Goal: Task Accomplishment & Management: Use online tool/utility

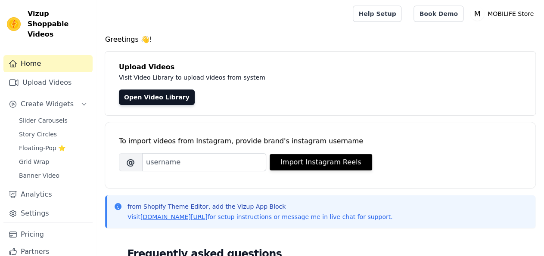
scroll to position [28, 0]
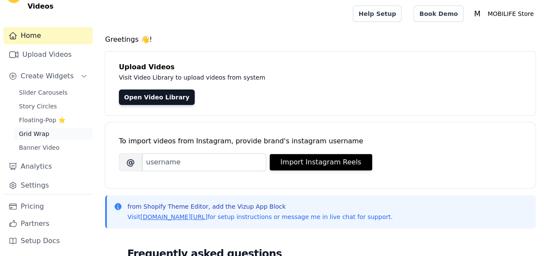
click at [41, 136] on span "Grid Wrap" at bounding box center [34, 134] width 30 height 9
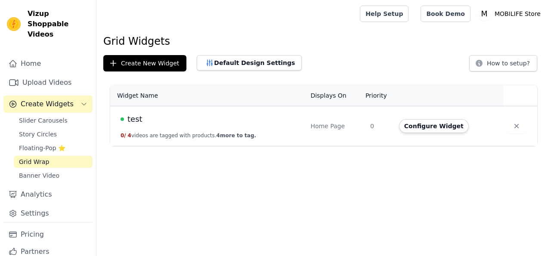
click at [137, 117] on span "test" at bounding box center [134, 119] width 15 height 12
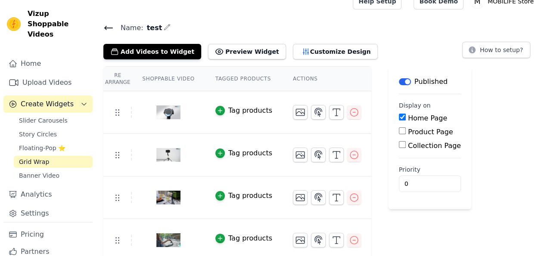
scroll to position [16, 0]
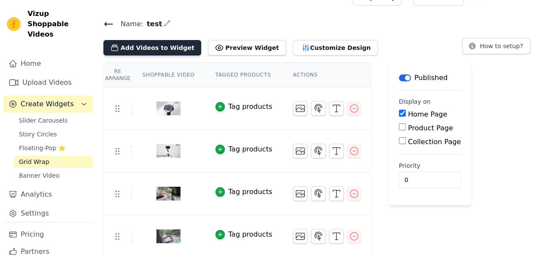
click at [159, 48] on button "Add Videos to Widget" at bounding box center [152, 48] width 98 height 16
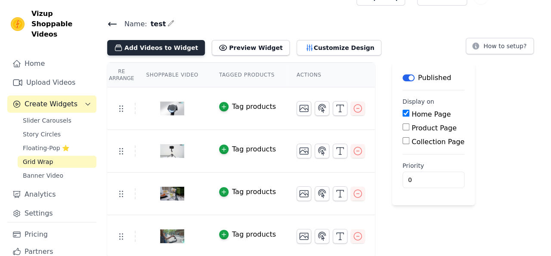
scroll to position [0, 0]
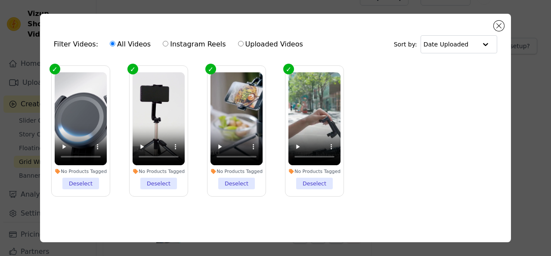
click at [382, 117] on ul "No Products Tagged Deselect No Products Tagged Deselect No Products Tagged Dese…" at bounding box center [275, 137] width 457 height 153
click at [399, 115] on ul "No Products Tagged Deselect No Products Tagged Deselect No Products Tagged Dese…" at bounding box center [275, 137] width 457 height 153
click at [466, 50] on input "text" at bounding box center [450, 44] width 53 height 17
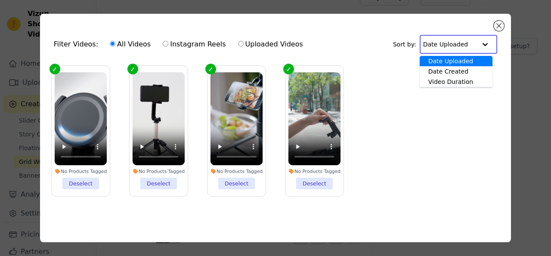
click at [464, 48] on input "text" at bounding box center [449, 44] width 53 height 17
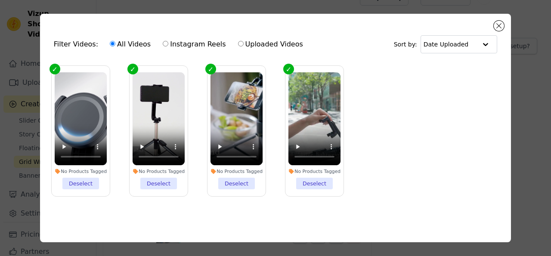
click at [259, 45] on label "Uploaded Videos" at bounding box center [271, 44] width 66 height 11
click at [244, 45] on input "Uploaded Videos" at bounding box center [241, 44] width 6 height 6
radio input "true"
click at [134, 47] on label "All Videos" at bounding box center [130, 44] width 42 height 11
click at [115, 47] on input "All Videos" at bounding box center [113, 44] width 6 height 6
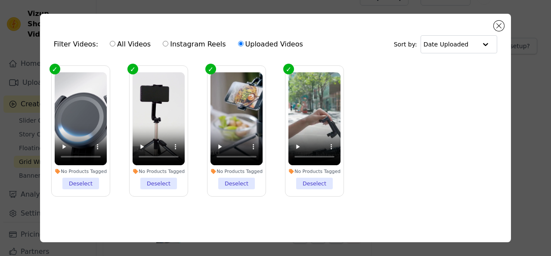
radio input "true"
click at [182, 50] on label "Instagram Reels" at bounding box center [194, 44] width 64 height 11
click at [168, 47] on input "Instagram Reels" at bounding box center [166, 44] width 6 height 6
radio input "true"
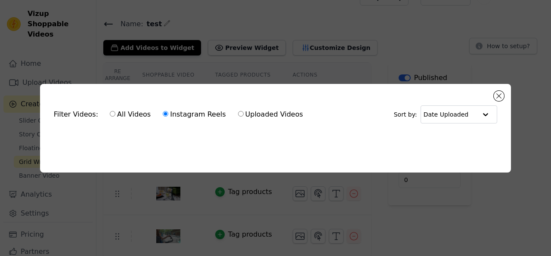
click at [124, 111] on label "All Videos" at bounding box center [130, 114] width 42 height 11
click at [115, 111] on input "All Videos" at bounding box center [113, 114] width 6 height 6
radio input "true"
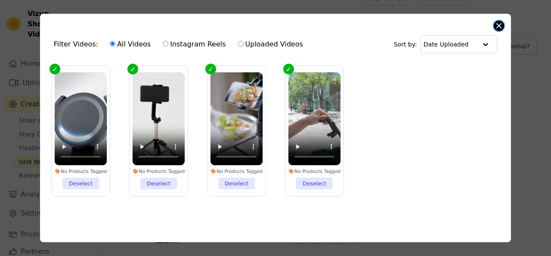
click at [498, 25] on button "Close modal" at bounding box center [499, 26] width 10 height 10
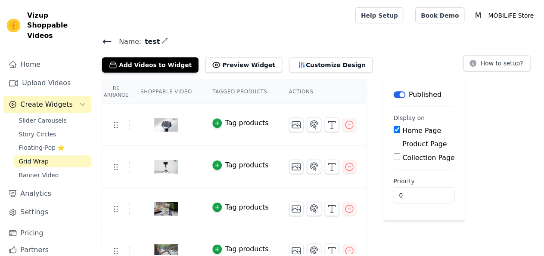
scroll to position [16, 0]
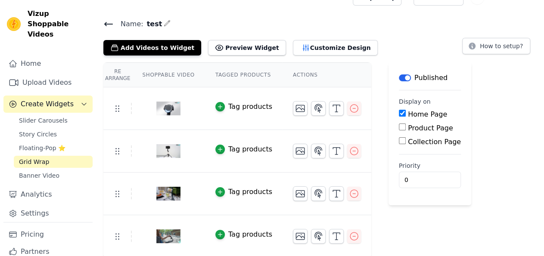
click at [109, 25] on icon at bounding box center [108, 24] width 10 height 10
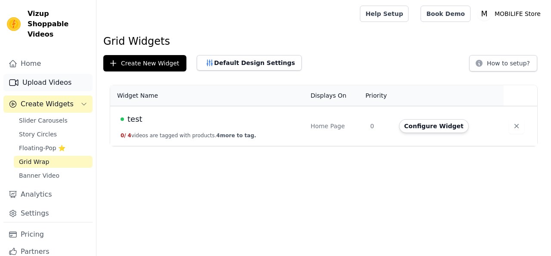
click at [47, 81] on link "Upload Videos" at bounding box center [47, 82] width 89 height 17
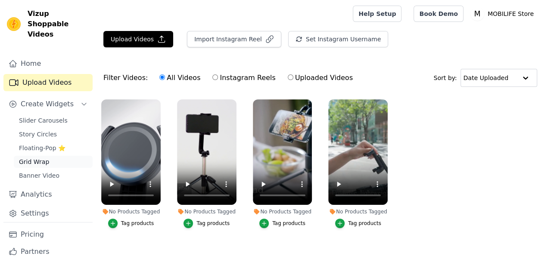
click at [53, 161] on link "Grid Wrap" at bounding box center [53, 162] width 79 height 12
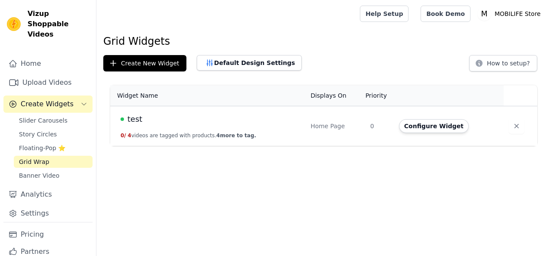
click at [139, 119] on span "test" at bounding box center [134, 119] width 15 height 12
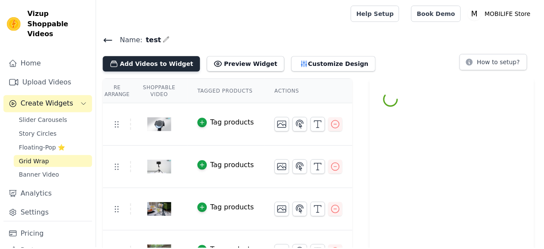
click at [143, 63] on button "Add Videos to Widget" at bounding box center [152, 64] width 98 height 16
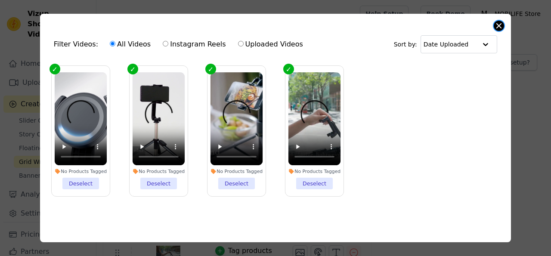
click at [497, 25] on button "Close modal" at bounding box center [499, 26] width 10 height 10
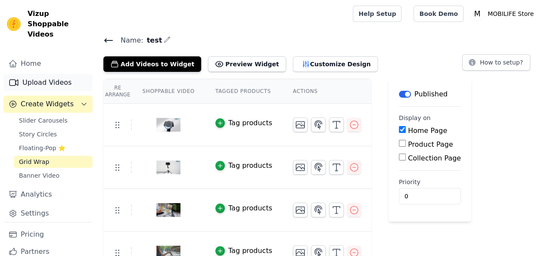
click at [40, 81] on link "Upload Videos" at bounding box center [47, 82] width 89 height 17
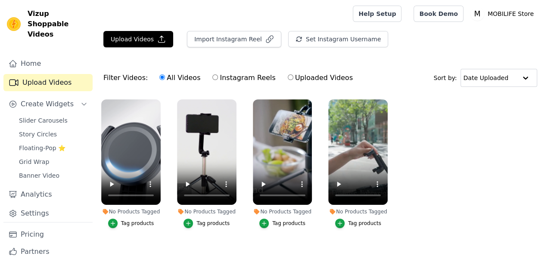
scroll to position [12, 0]
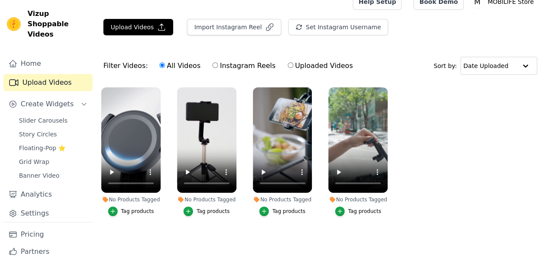
click at [130, 208] on div "Tag products" at bounding box center [137, 211] width 33 height 7
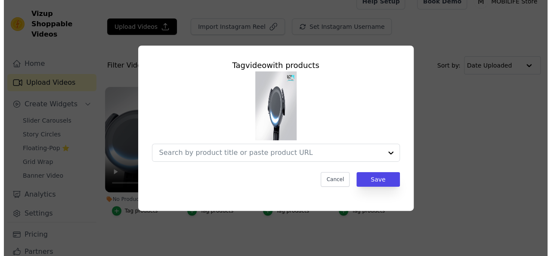
scroll to position [0, 0]
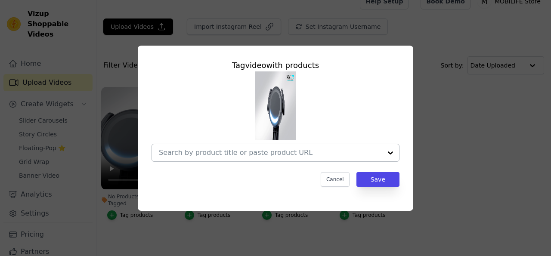
click at [391, 153] on div at bounding box center [390, 152] width 17 height 17
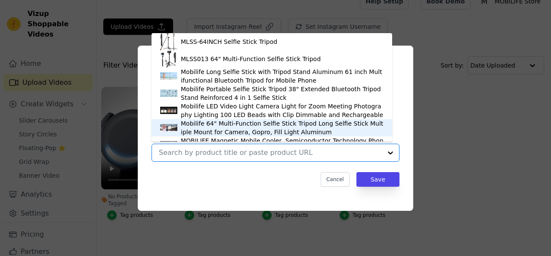
click at [273, 187] on div "Tag video with products MLSS-64INCH Selfie Stick Tripod MLSS013 64" Multi-Funct…" at bounding box center [276, 123] width 262 height 141
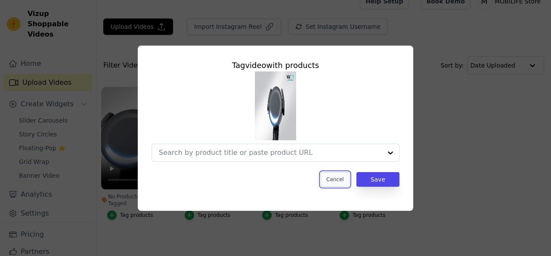
click at [341, 180] on button "Cancel" at bounding box center [335, 179] width 29 height 15
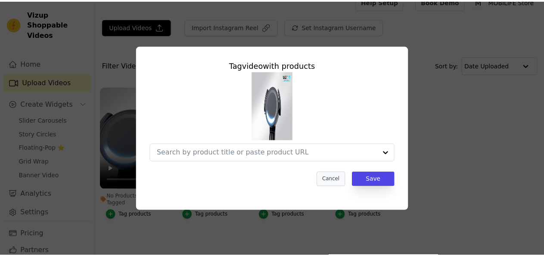
scroll to position [12, 0]
